Goal: Navigation & Orientation: Find specific page/section

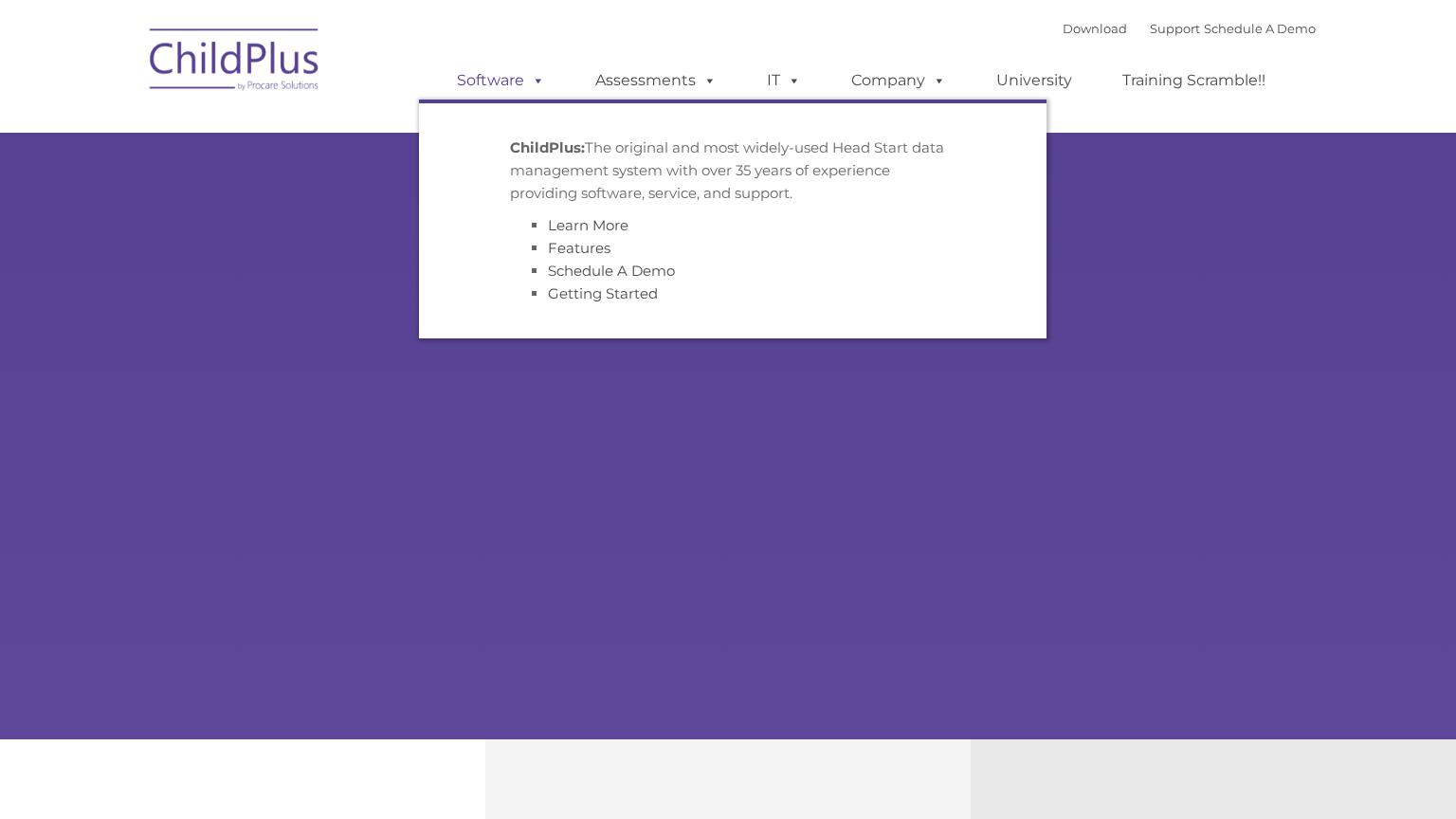
click at [540, 78] on span at bounding box center [534, 80] width 20 height 18
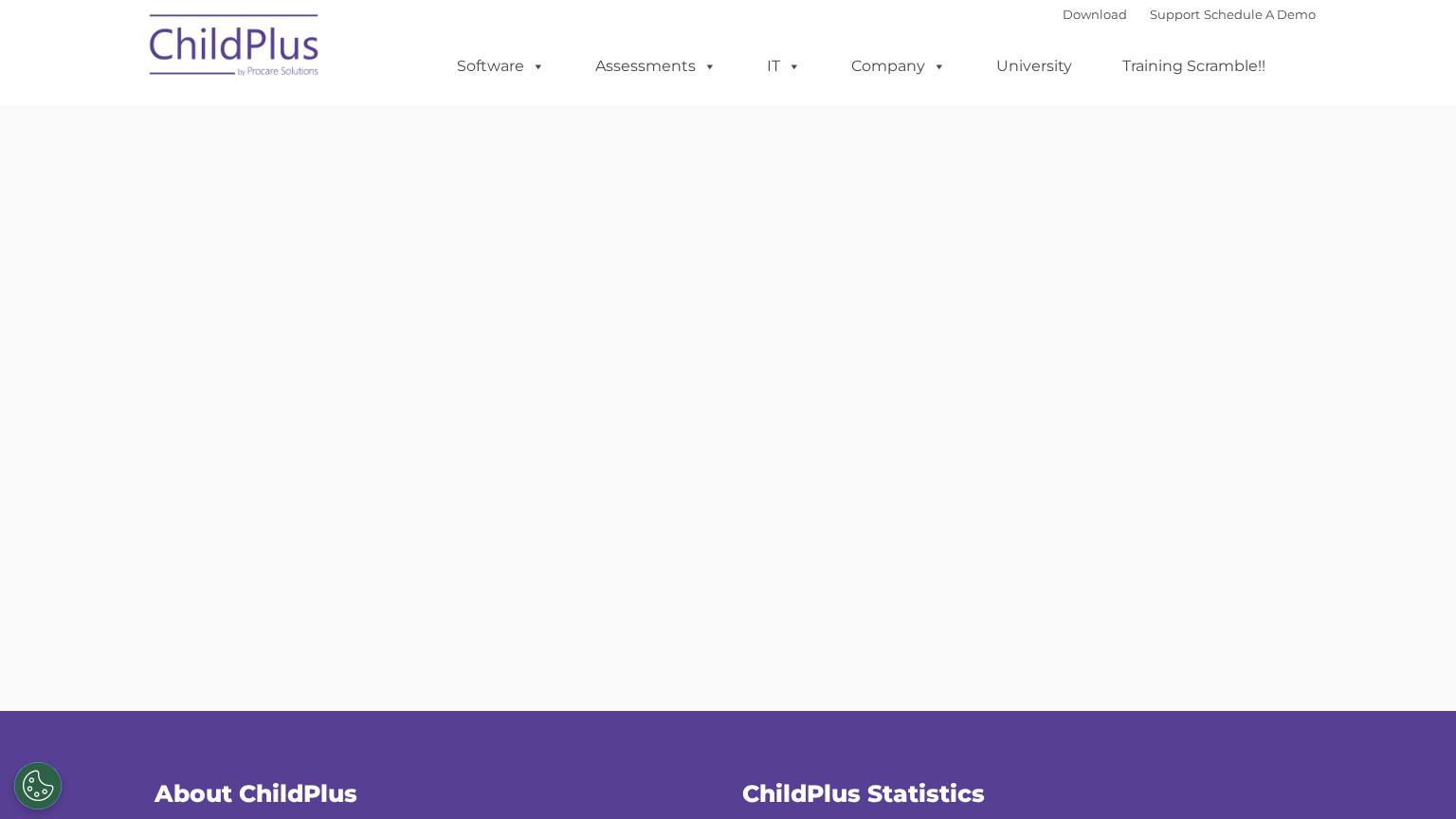
type input ""
